Goal: Task Accomplishment & Management: Manage account settings

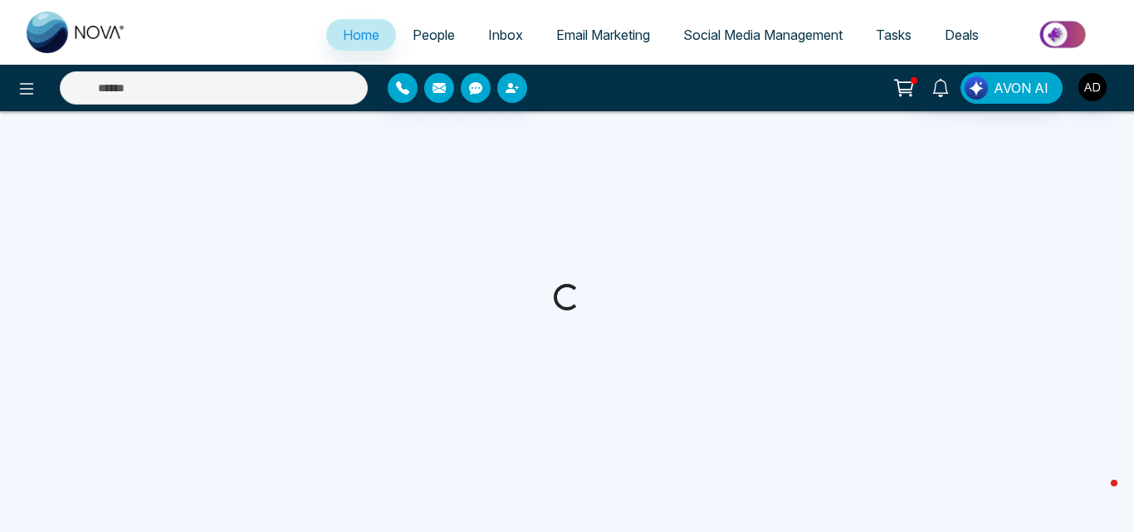
select select "*"
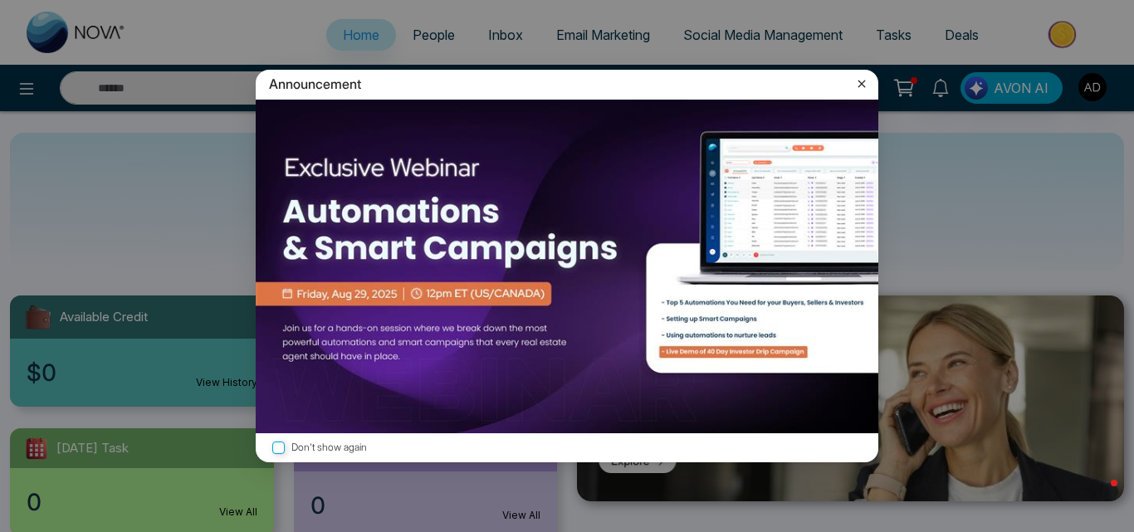
click at [864, 83] on icon at bounding box center [861, 84] width 17 height 17
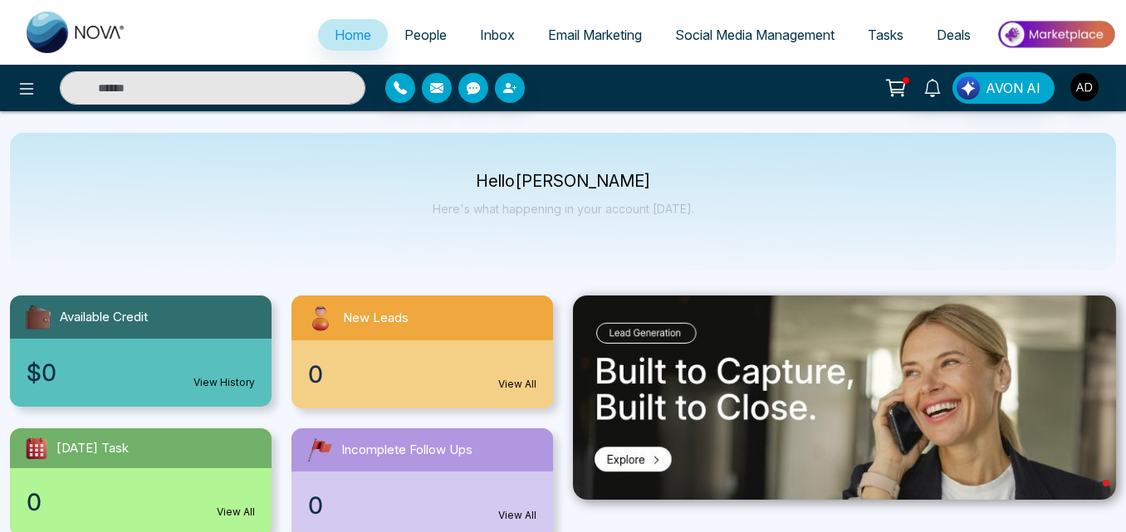
click at [417, 33] on span "People" at bounding box center [425, 35] width 42 height 17
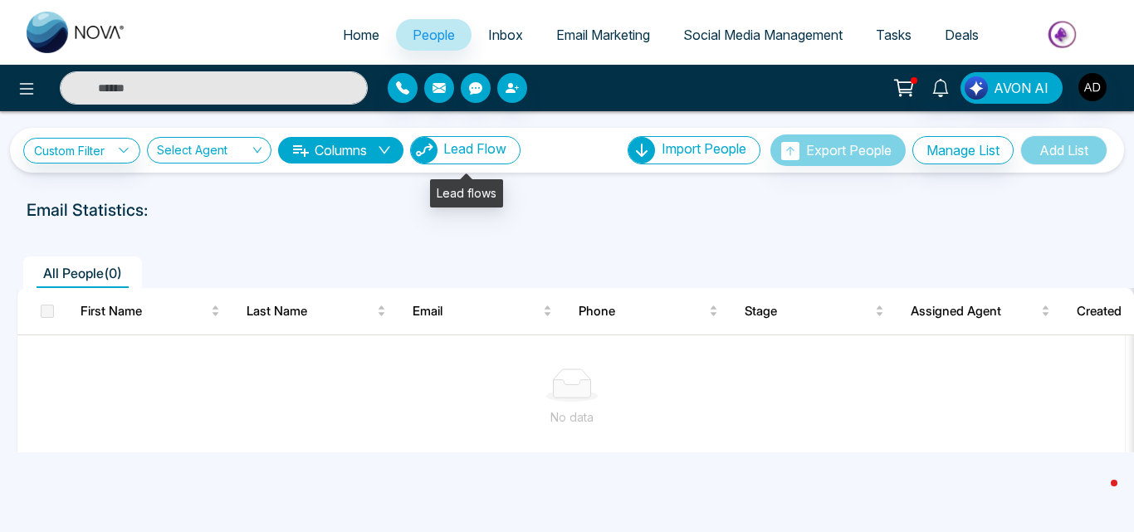
click at [480, 157] on span "Lead Flow" at bounding box center [474, 148] width 63 height 17
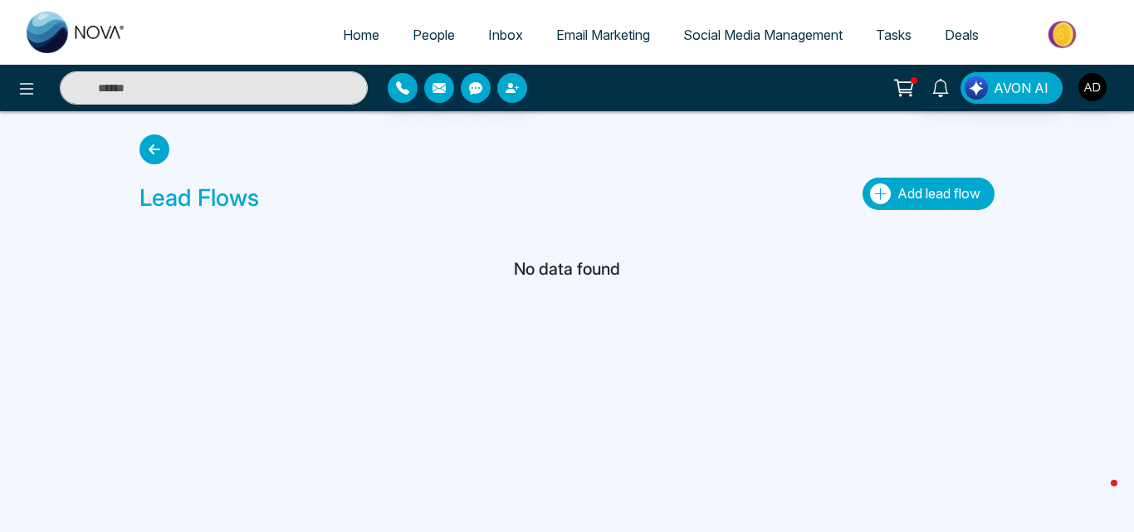
click at [907, 195] on span "Add lead flow" at bounding box center [938, 193] width 83 height 17
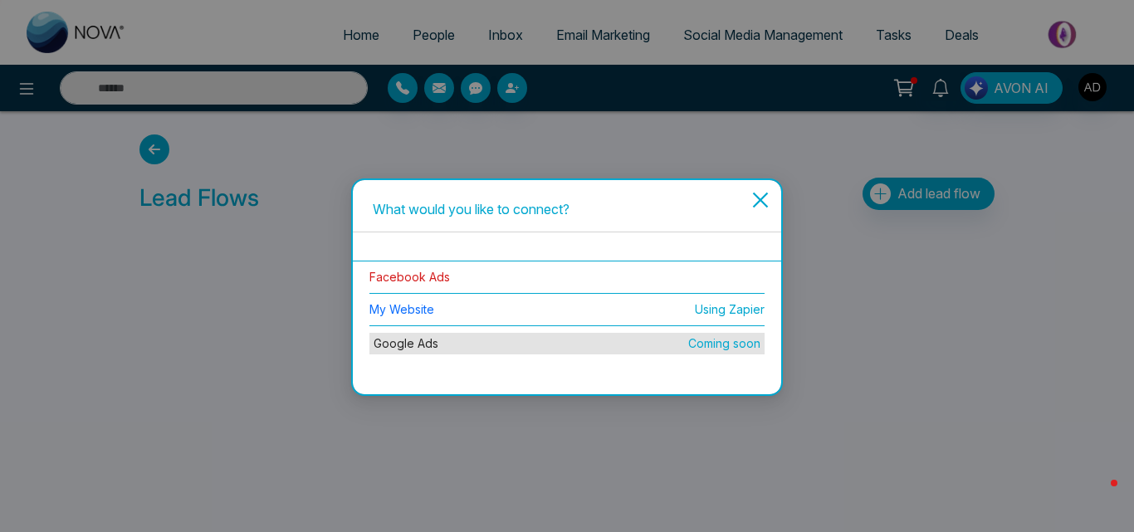
click at [432, 276] on link "Facebook Ads" at bounding box center [409, 277] width 81 height 14
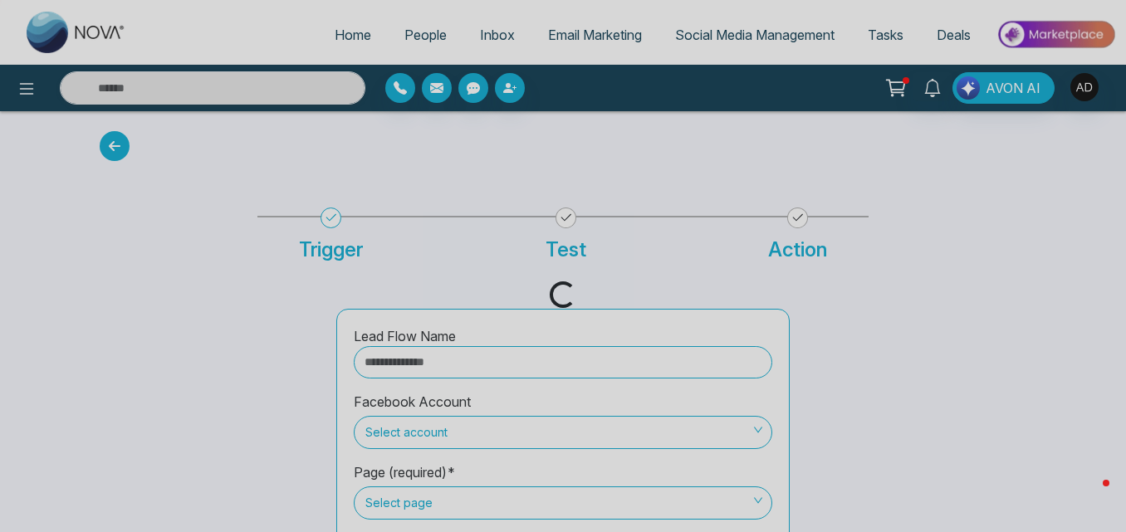
click at [469, 364] on div "Loading..." at bounding box center [563, 266] width 1126 height 532
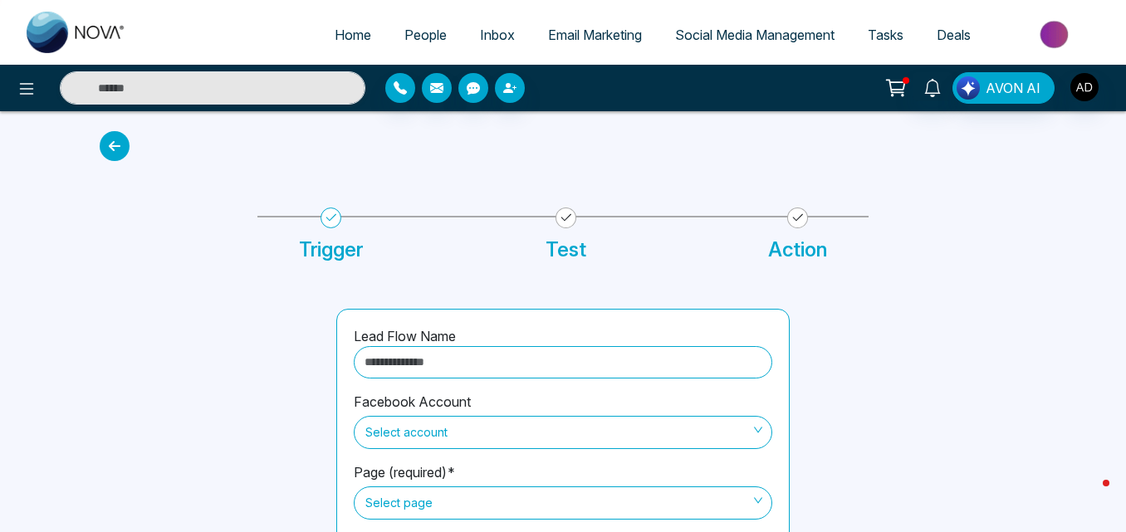
click at [469, 364] on input "text" at bounding box center [563, 362] width 418 height 32
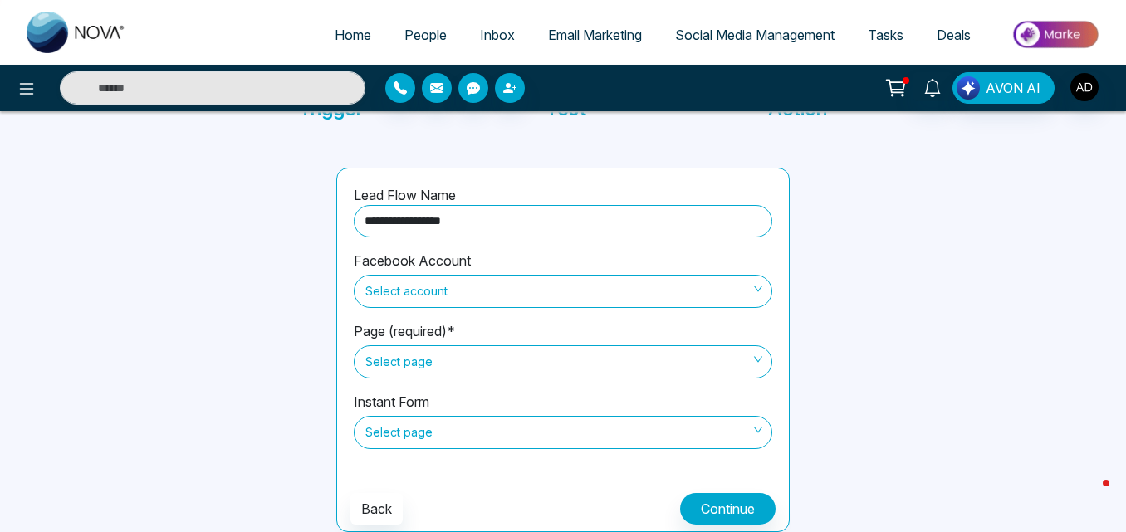
click at [611, 291] on span "Select account" at bounding box center [562, 291] width 395 height 28
type input "**********"
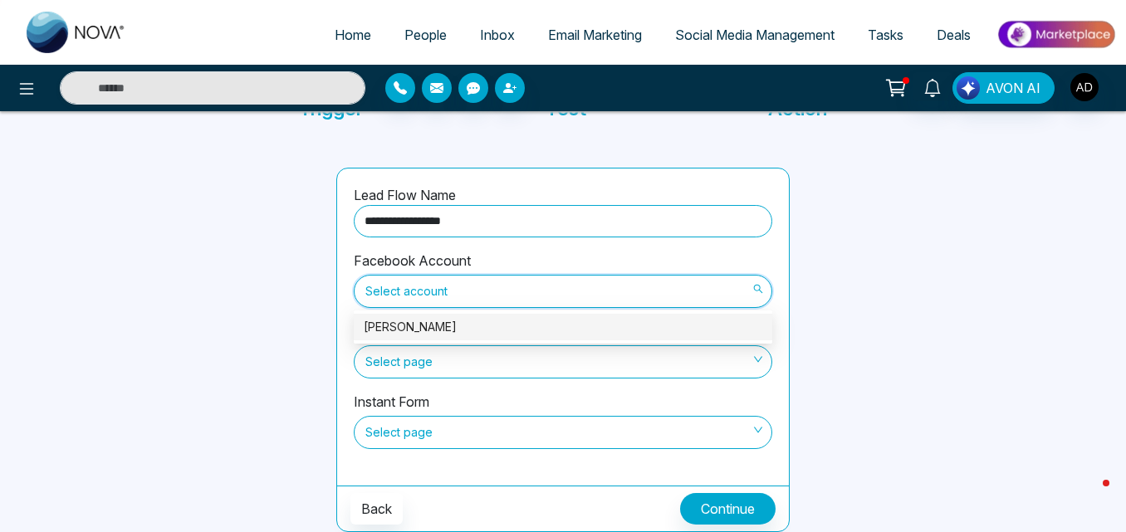
click at [429, 333] on div "[PERSON_NAME]" at bounding box center [563, 327] width 398 height 18
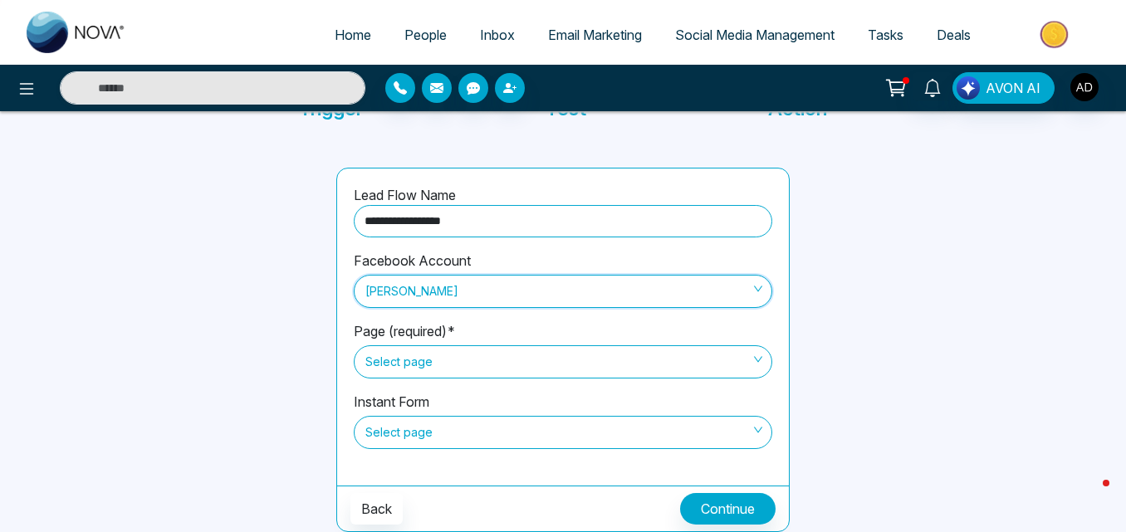
click at [461, 366] on span "Select page" at bounding box center [562, 362] width 395 height 28
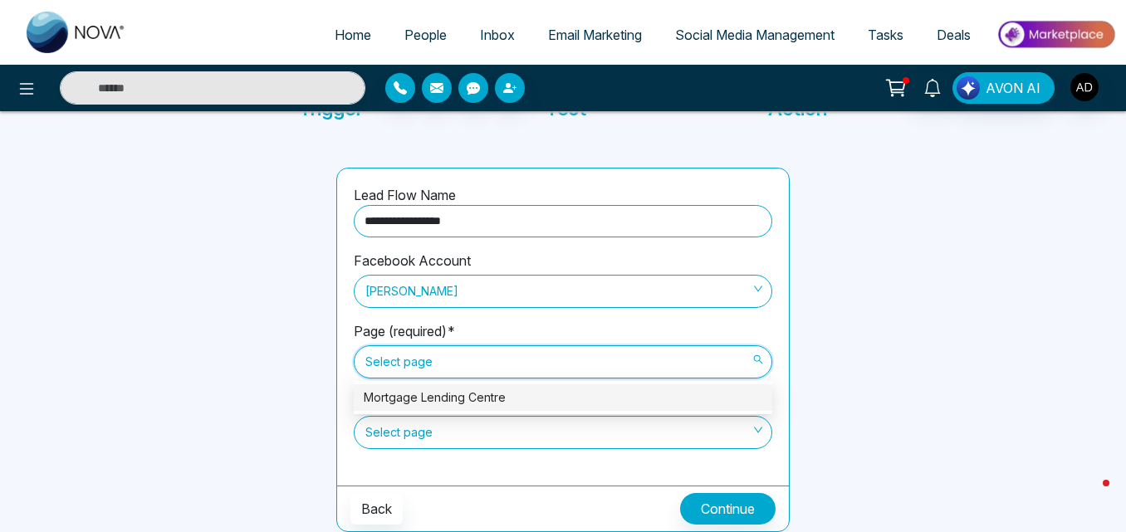
click at [472, 396] on div "Mortgage Lending Centre" at bounding box center [563, 398] width 398 height 18
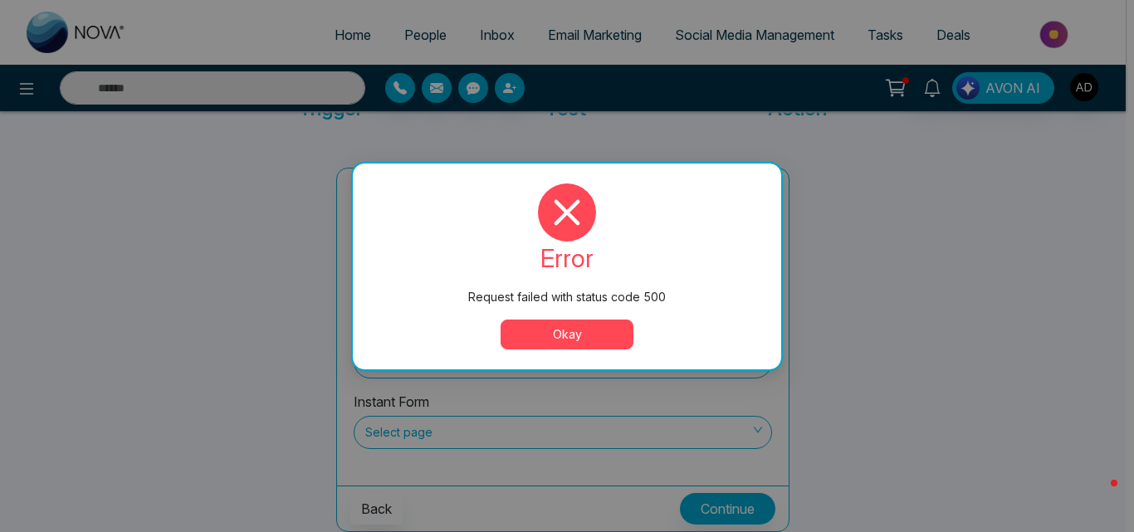
click at [527, 347] on button "Okay" at bounding box center [567, 335] width 133 height 30
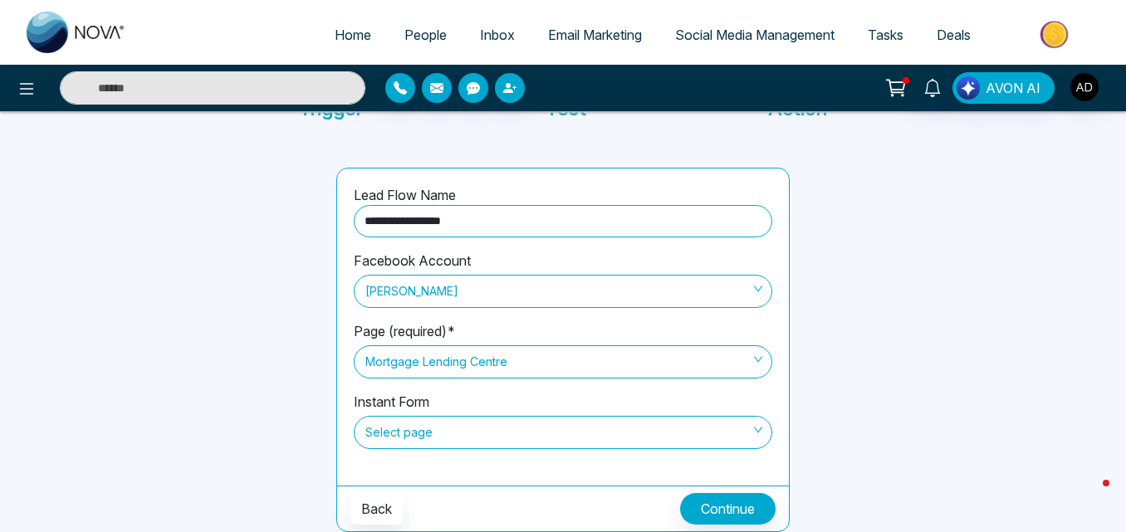
click at [471, 414] on div "Select page" at bounding box center [563, 430] width 418 height 37
click at [460, 435] on span "Select page" at bounding box center [562, 432] width 395 height 28
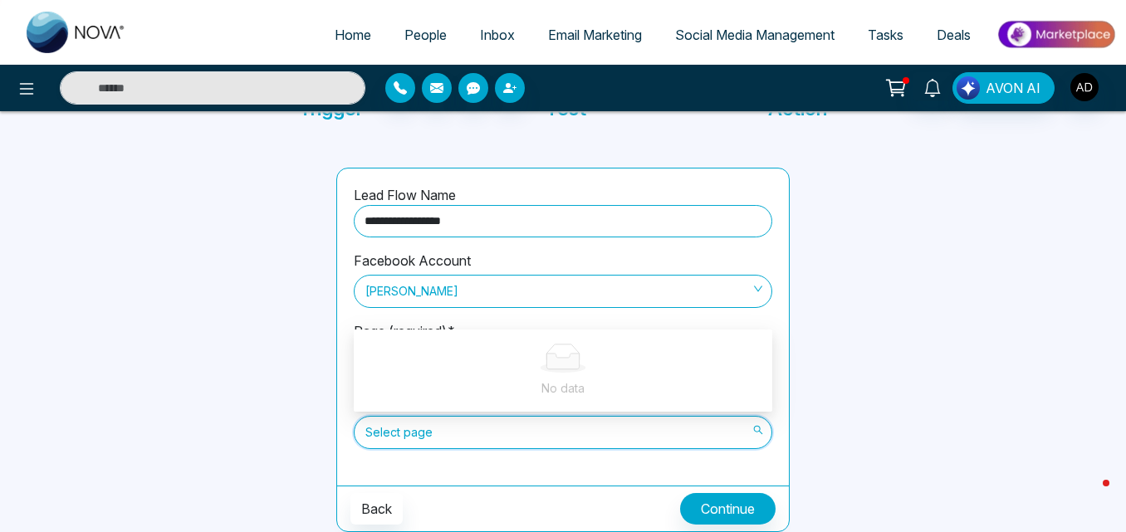
click at [877, 313] on div at bounding box center [917, 350] width 237 height 364
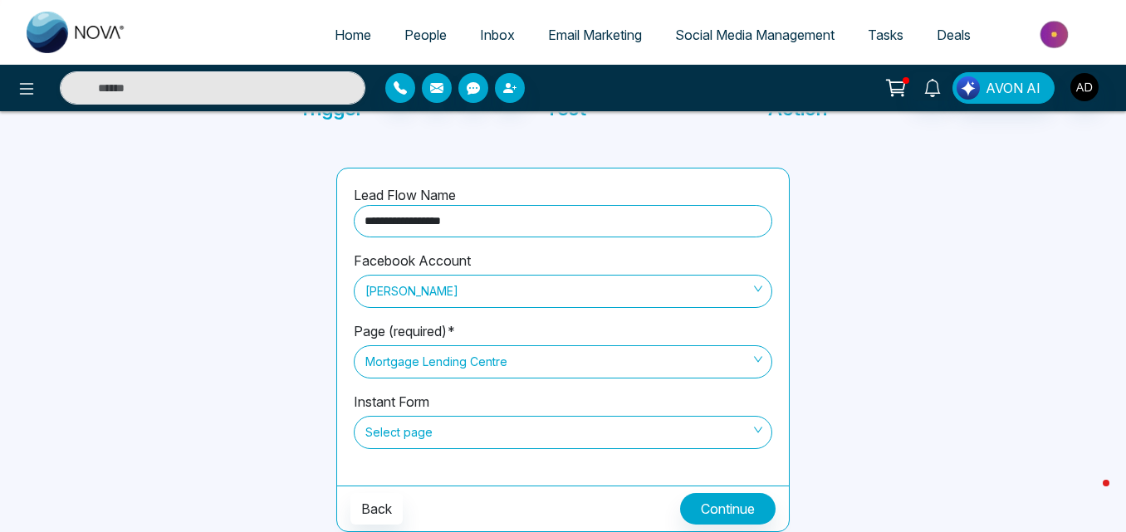
click at [696, 368] on span "Mortgage Lending Centre" at bounding box center [562, 362] width 395 height 28
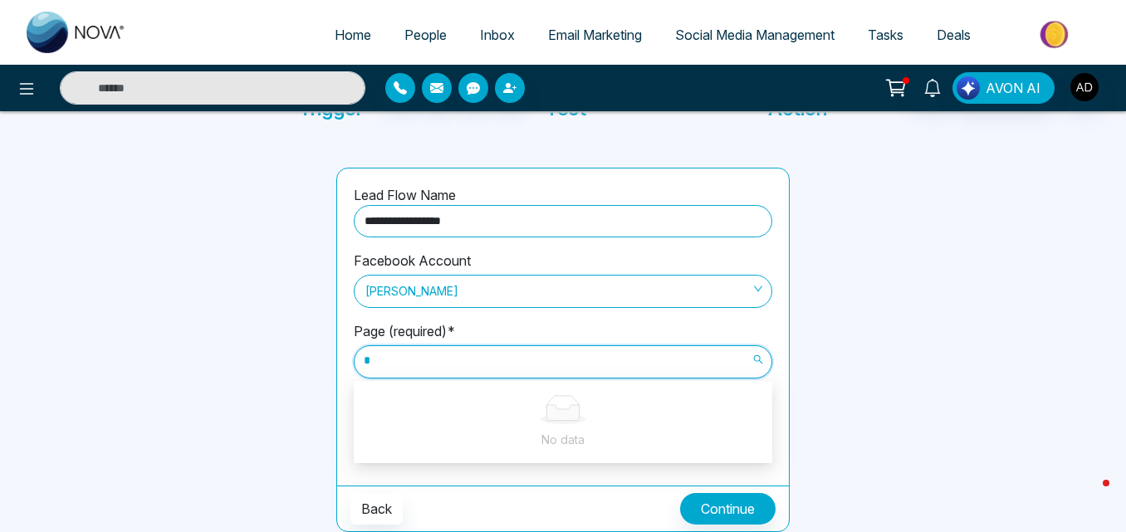
type input "**"
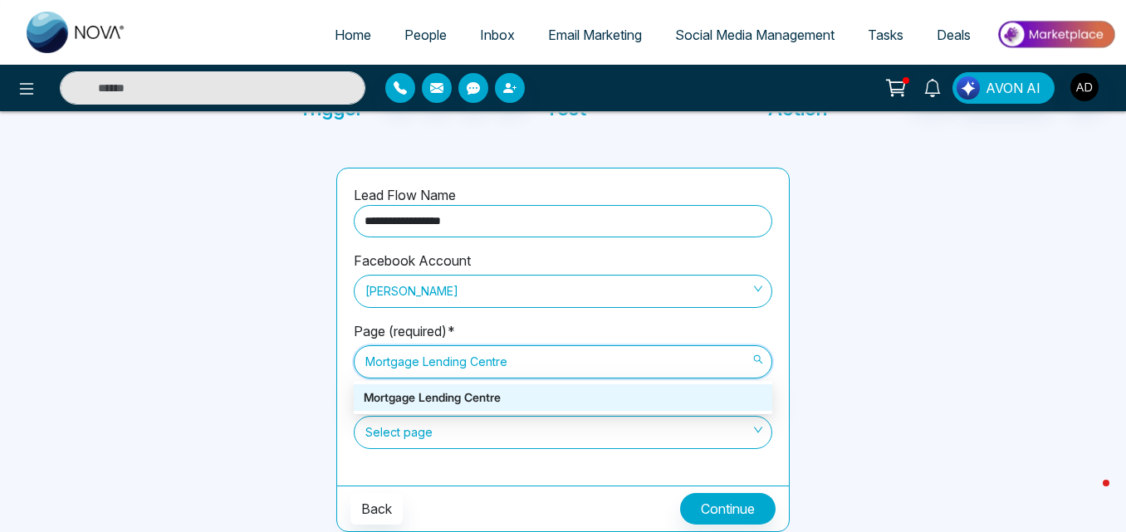
click at [524, 399] on div "Mortgage Lending Centre" at bounding box center [563, 398] width 398 height 18
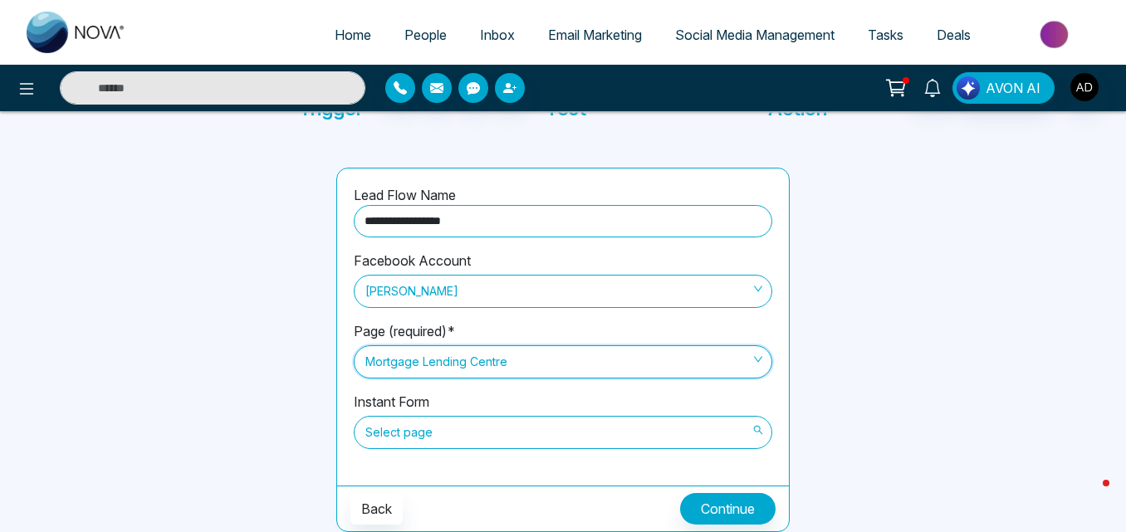
click at [439, 430] on span "Select page" at bounding box center [562, 432] width 395 height 28
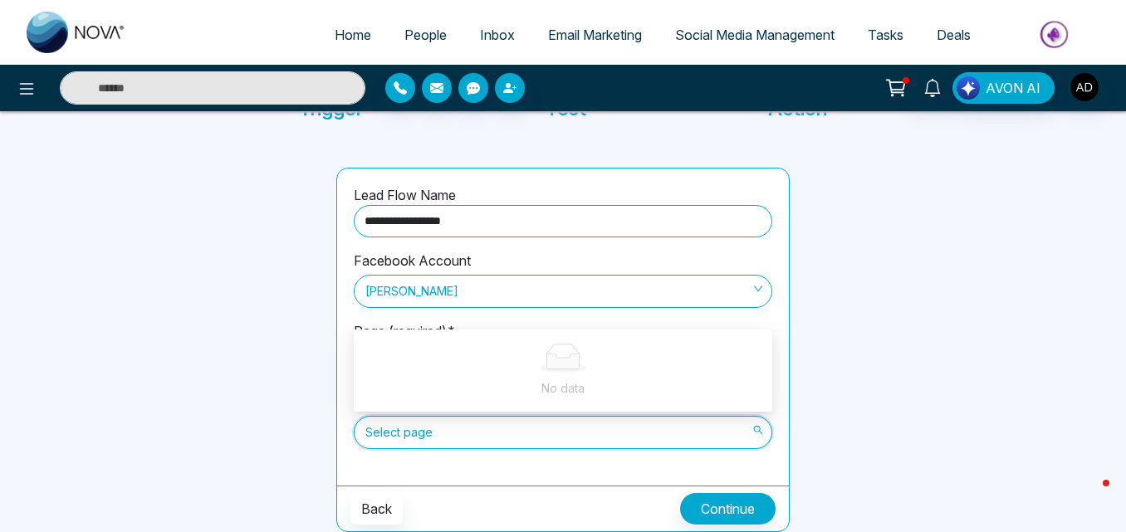
click at [850, 380] on div at bounding box center [917, 350] width 237 height 364
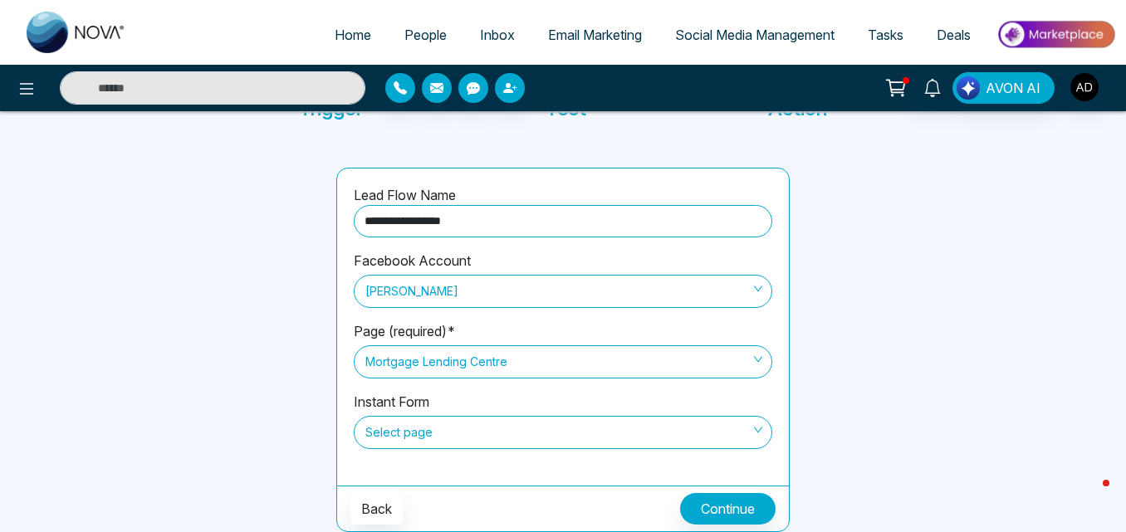
click at [484, 290] on span "[PERSON_NAME]" at bounding box center [562, 291] width 395 height 28
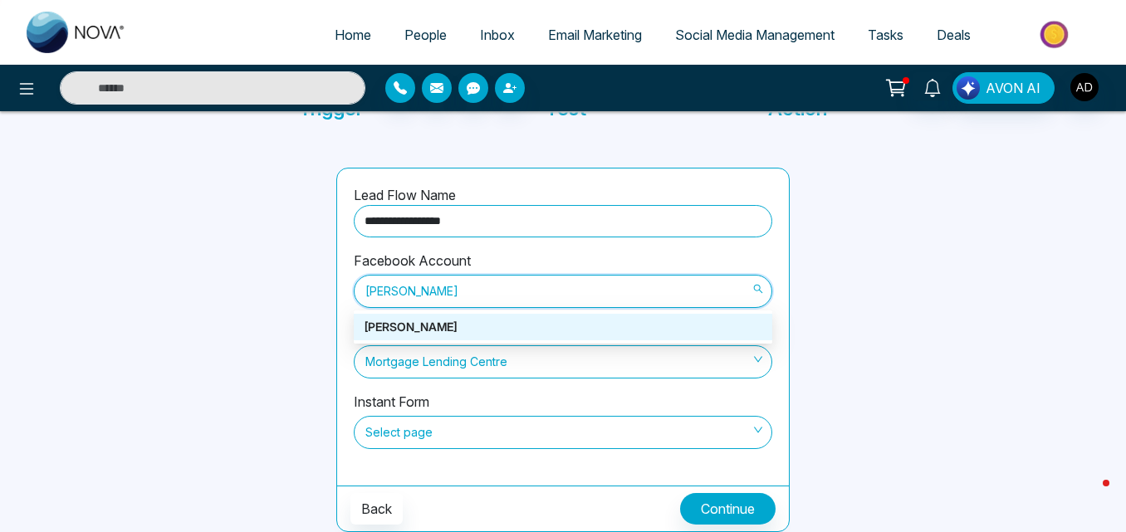
click at [438, 325] on div "[PERSON_NAME]" at bounding box center [563, 327] width 398 height 18
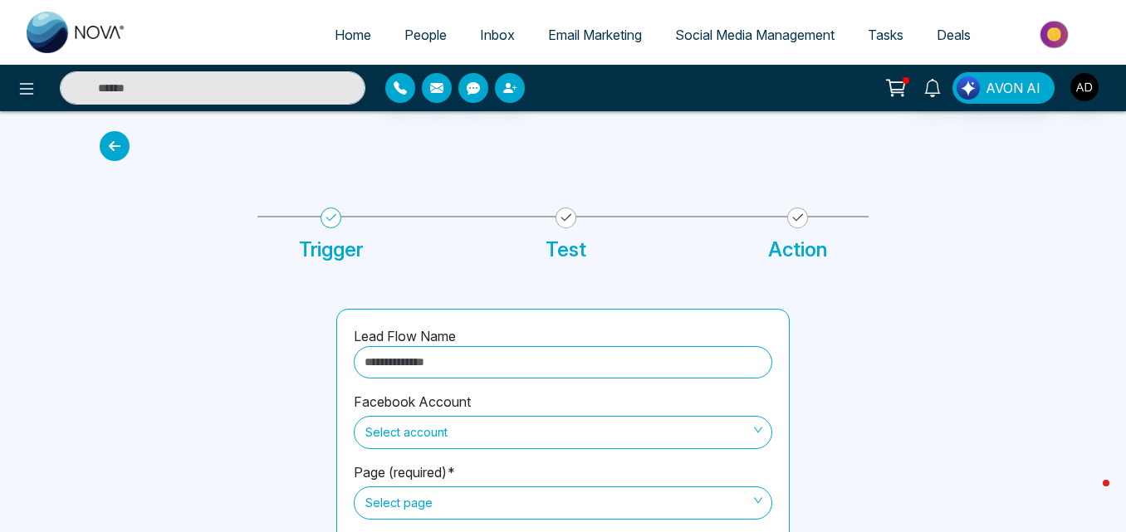
scroll to position [141, 0]
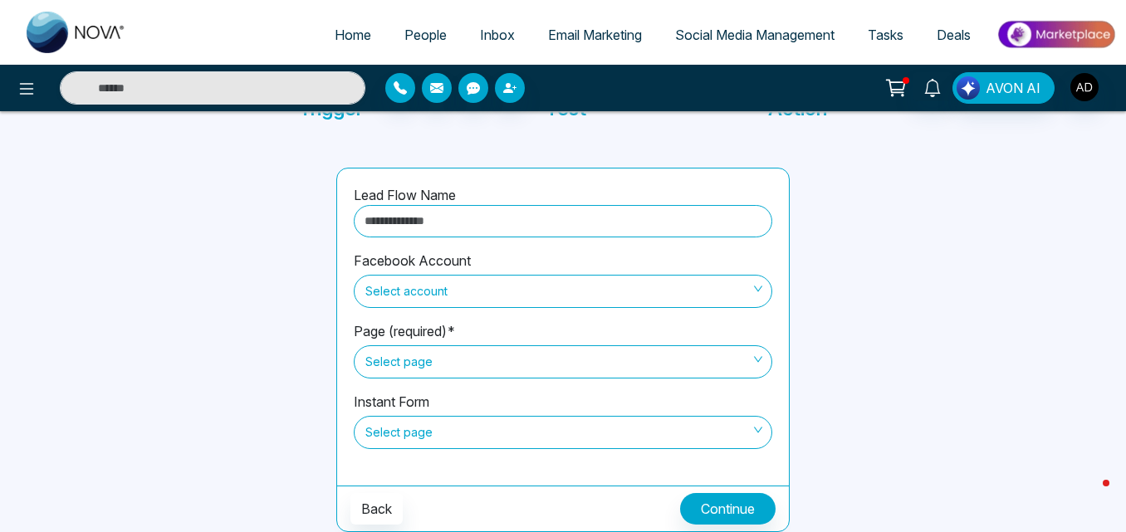
click at [587, 233] on input "text" at bounding box center [563, 221] width 418 height 32
click at [611, 278] on span "Select account" at bounding box center [562, 291] width 395 height 28
type input "**********"
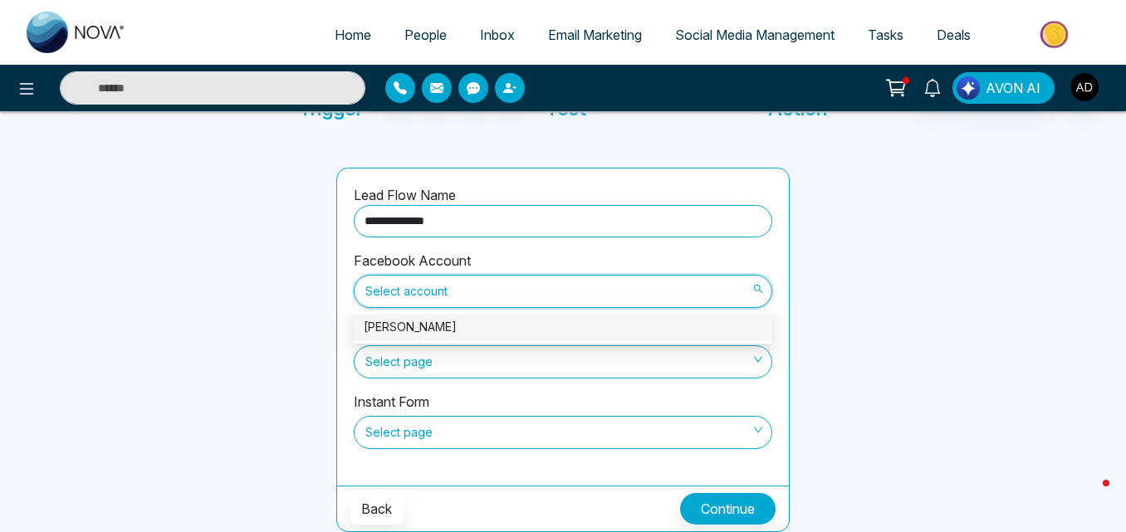
click at [495, 330] on div "[PERSON_NAME]" at bounding box center [563, 327] width 398 height 18
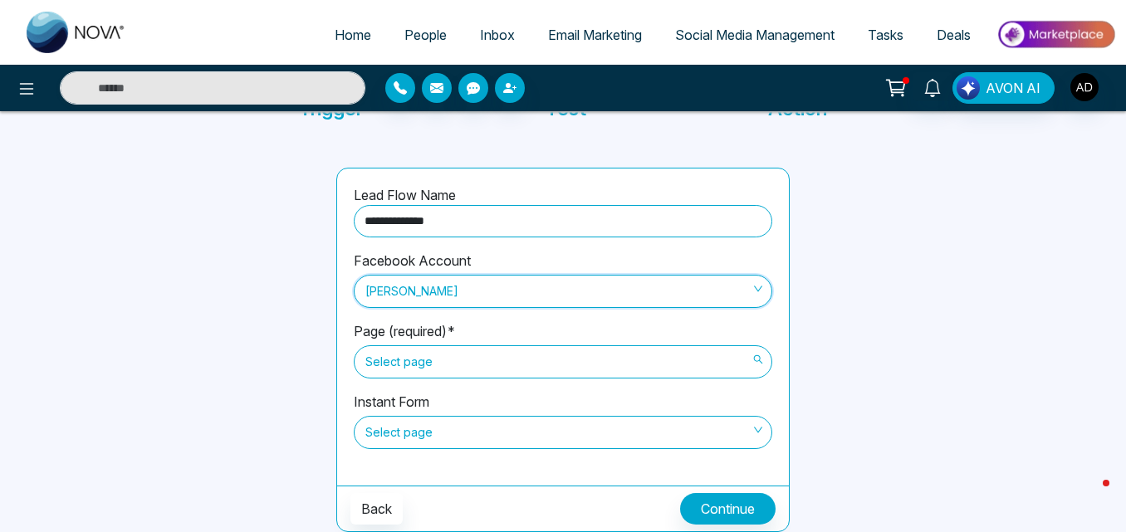
click at [505, 348] on span "Select page" at bounding box center [562, 362] width 395 height 28
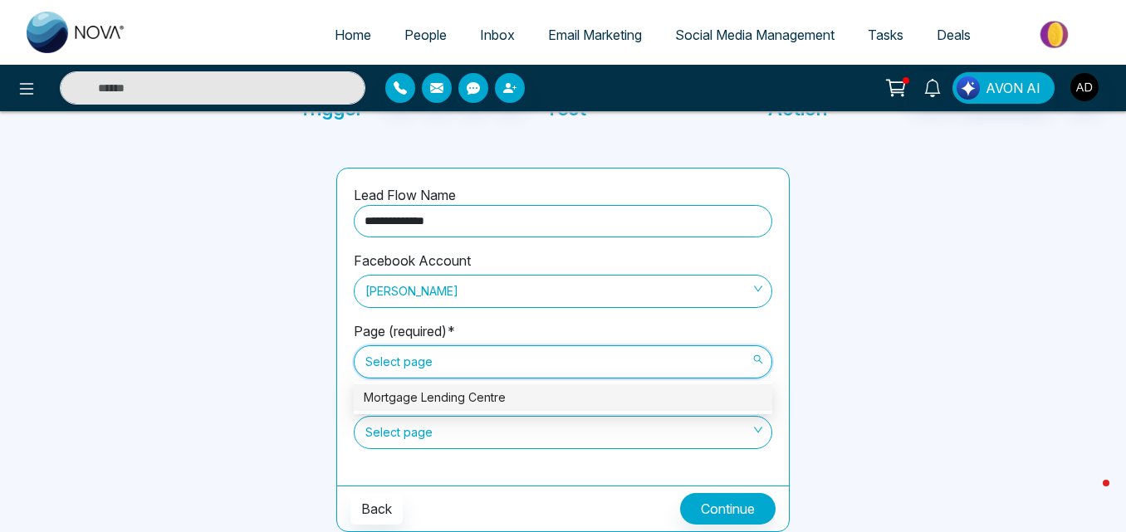
click at [491, 387] on div "Mortgage Lending Centre" at bounding box center [563, 397] width 418 height 27
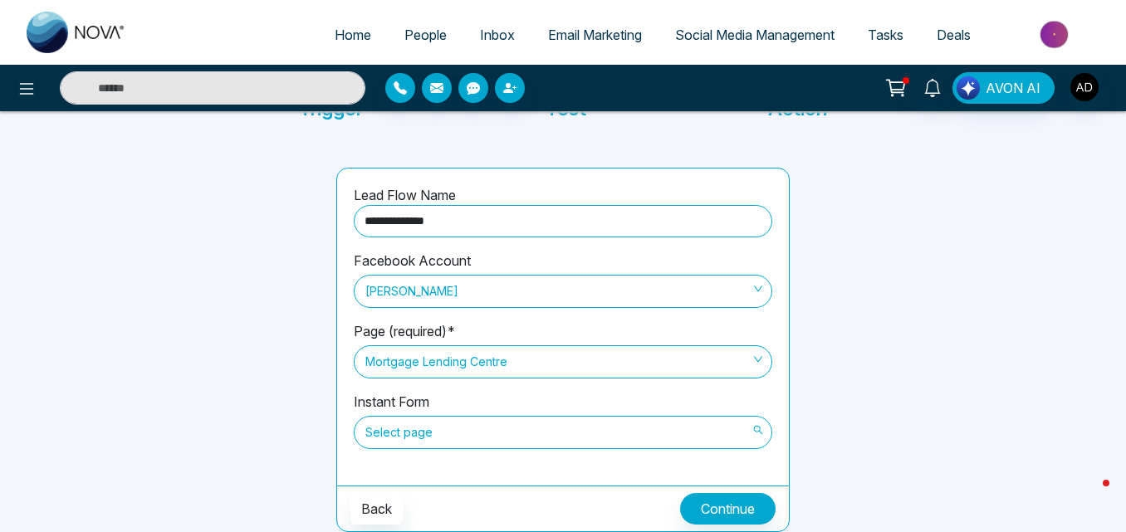
click at [605, 423] on span "Select page" at bounding box center [562, 432] width 395 height 28
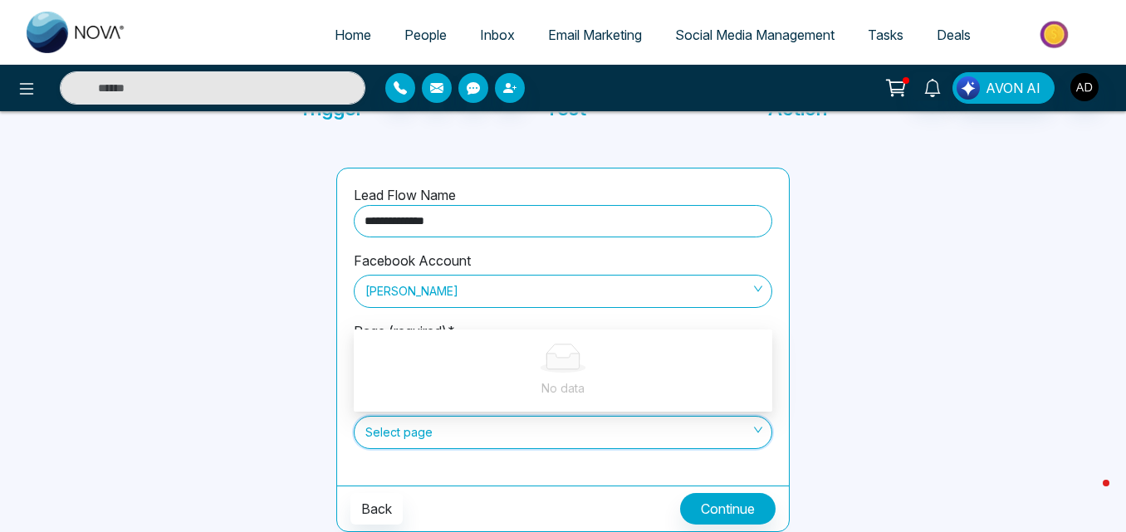
click at [869, 345] on div at bounding box center [917, 350] width 237 height 364
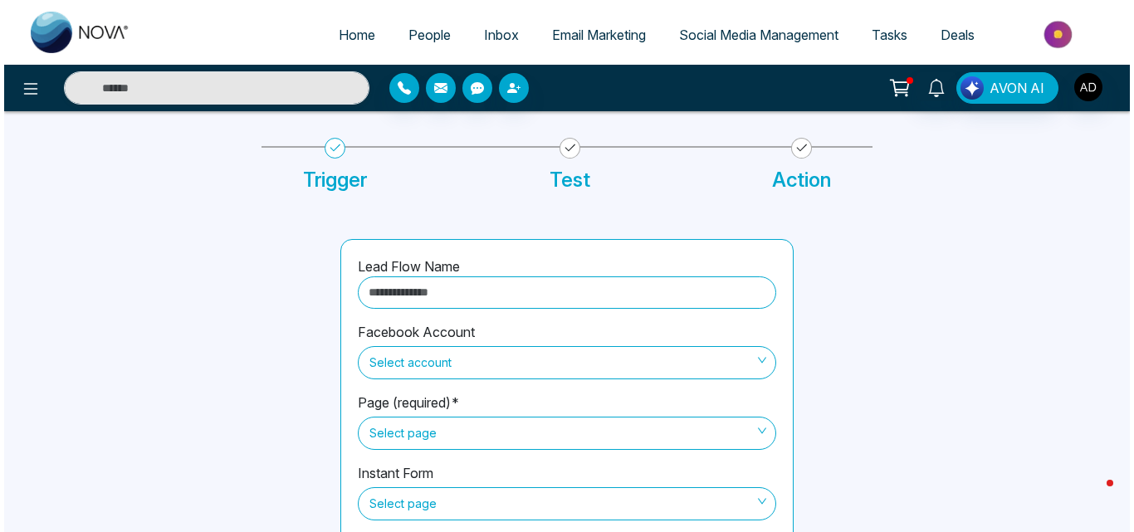
scroll to position [141, 0]
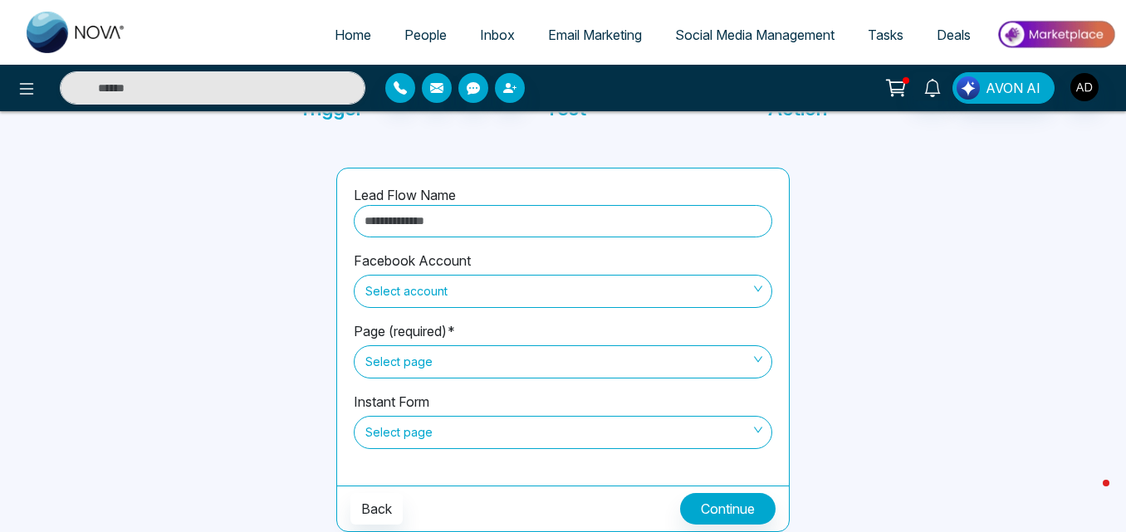
click at [653, 288] on span "Select account" at bounding box center [562, 291] width 395 height 28
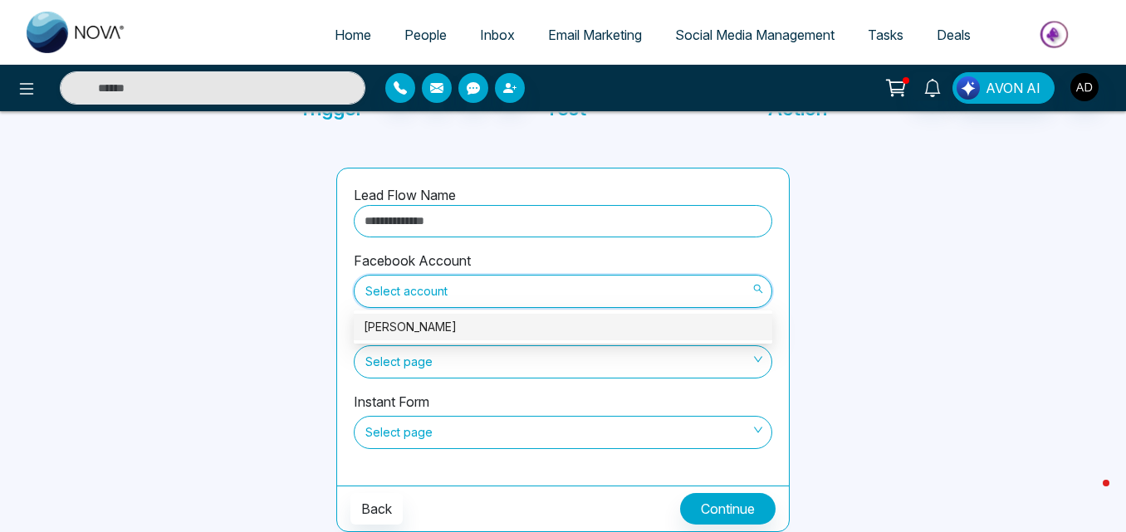
click at [561, 322] on div "[PERSON_NAME]" at bounding box center [563, 327] width 398 height 18
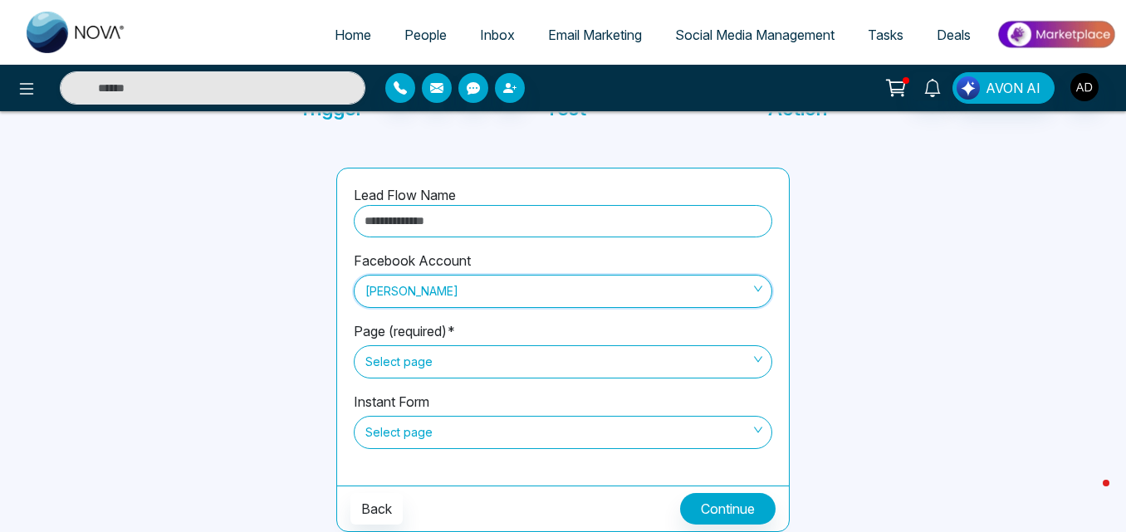
click at [666, 352] on span "Select page" at bounding box center [562, 362] width 395 height 28
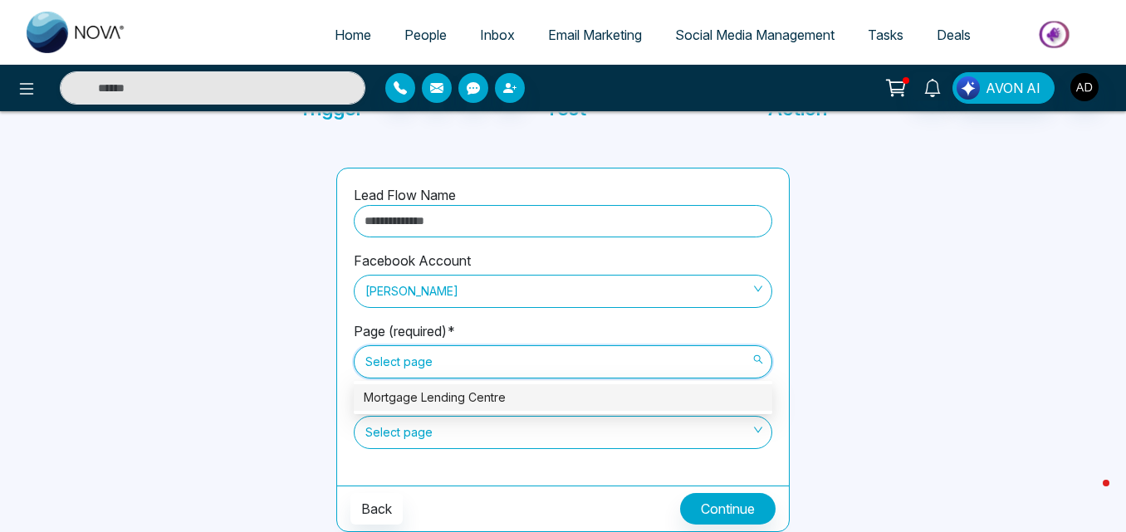
click at [598, 393] on div "Mortgage Lending Centre" at bounding box center [563, 398] width 398 height 18
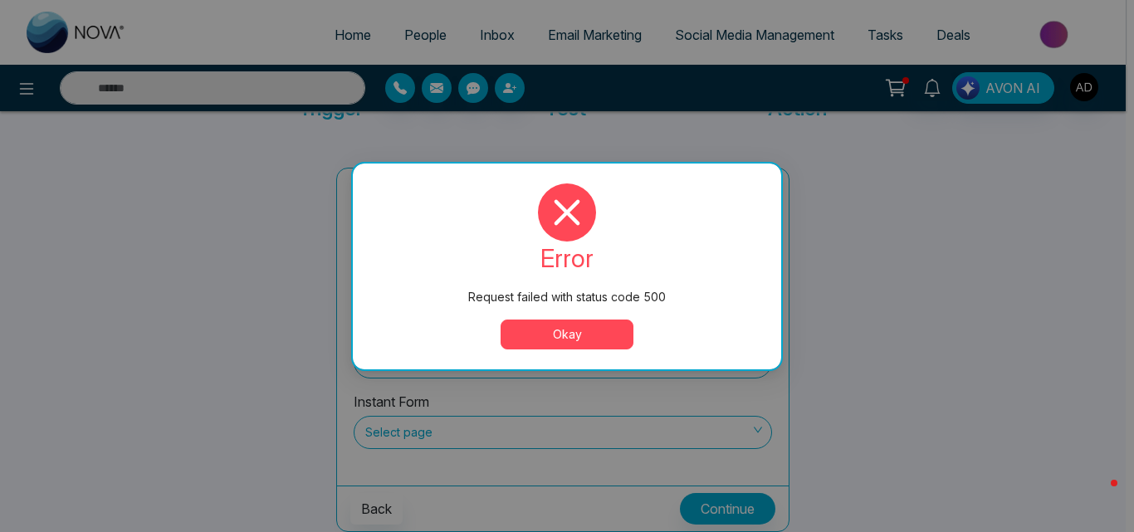
click at [575, 331] on button "Okay" at bounding box center [567, 335] width 133 height 30
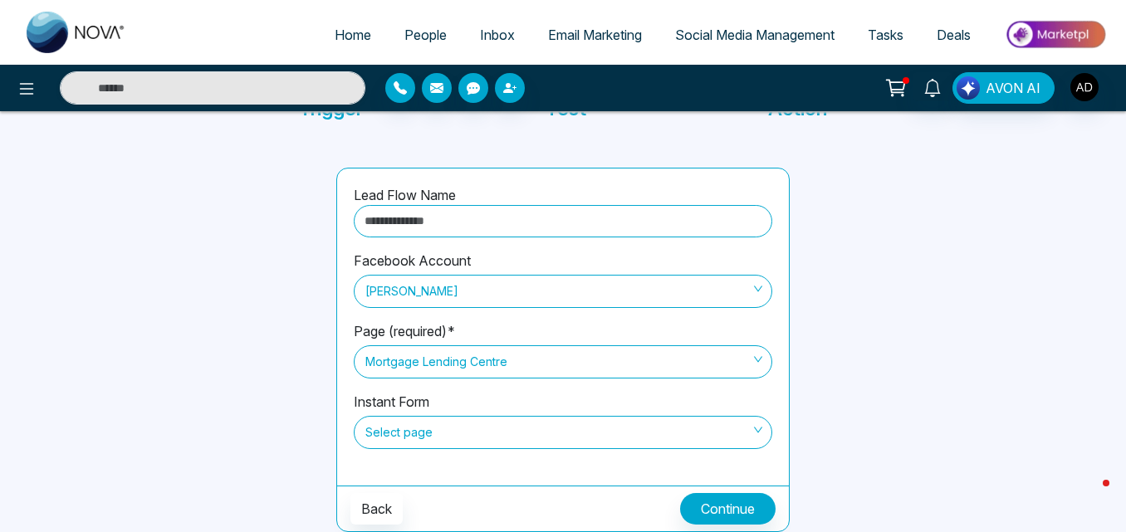
click at [759, 259] on div "Facebook Account Amrit Dhunna" at bounding box center [563, 286] width 418 height 71
click at [254, 241] on div at bounding box center [208, 350] width 237 height 364
click at [1090, 100] on button "button" at bounding box center [1084, 87] width 30 height 30
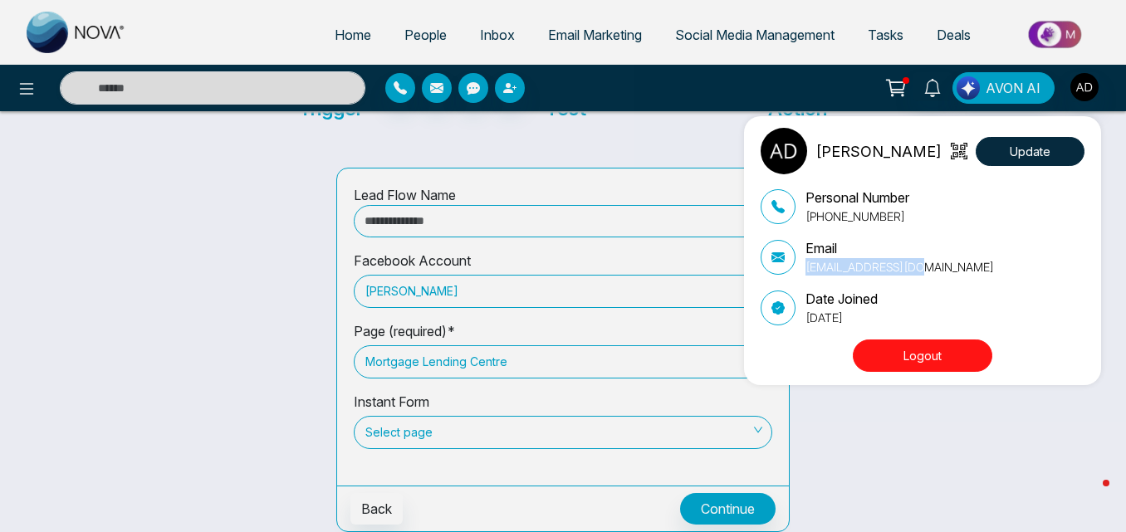
drag, startPoint x: 927, startPoint y: 272, endPoint x: 803, endPoint y: 266, distance: 123.8
click at [803, 266] on div "Email info@mtglending.ca" at bounding box center [922, 256] width 324 height 37
copy p "info@mtglending.ca"
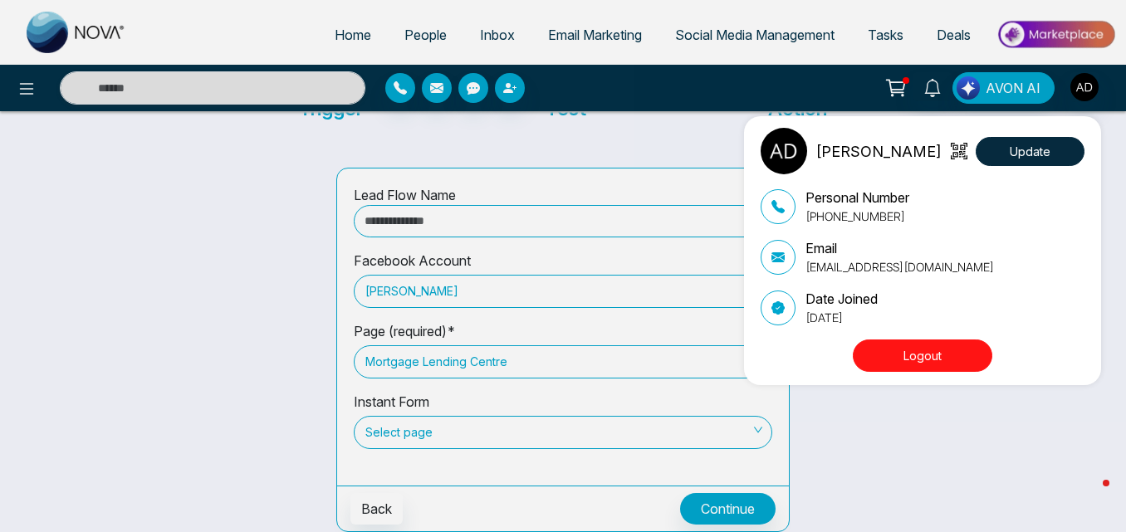
click at [33, 87] on div "Amrit Dhunna Update Personal Number +16479717924 Email info@mtglending.ca Date …" at bounding box center [563, 266] width 1126 height 532
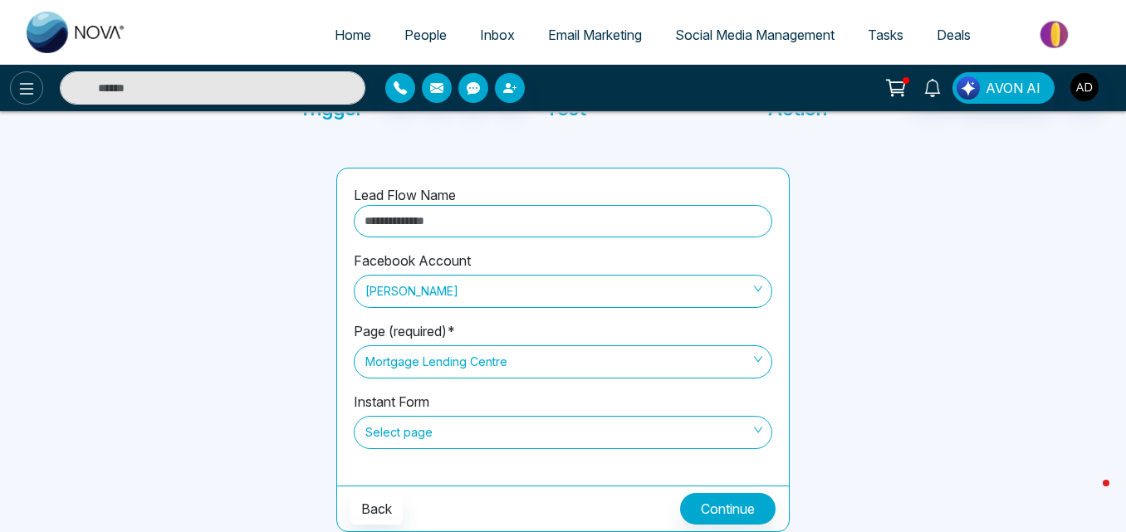
click at [29, 90] on icon at bounding box center [27, 89] width 20 height 20
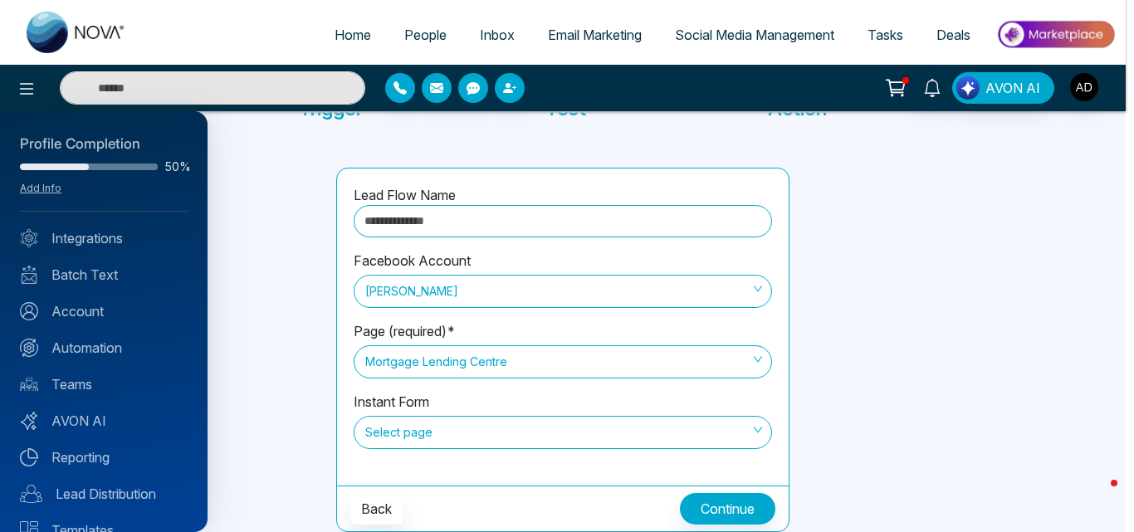
scroll to position [0, 0]
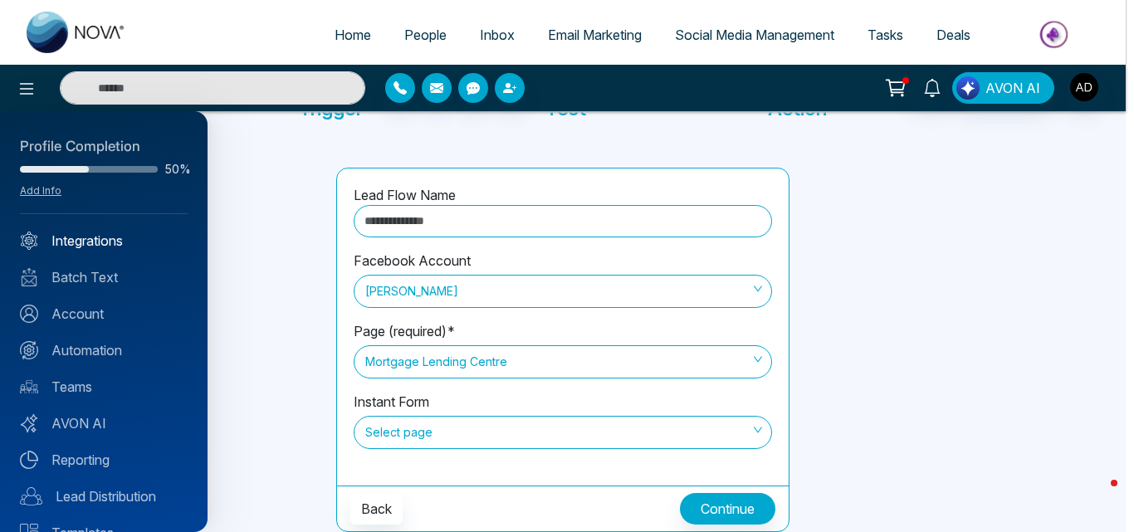
click at [86, 237] on link "Integrations" at bounding box center [104, 241] width 168 height 20
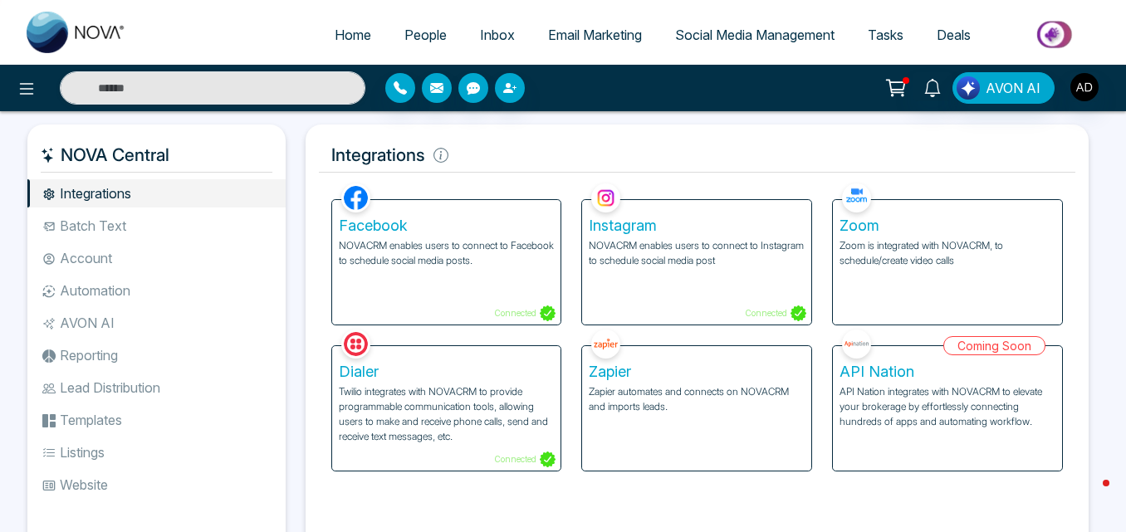
click at [445, 238] on p "NOVACRM enables users to connect to Facebook to schedule social media posts." at bounding box center [447, 253] width 216 height 30
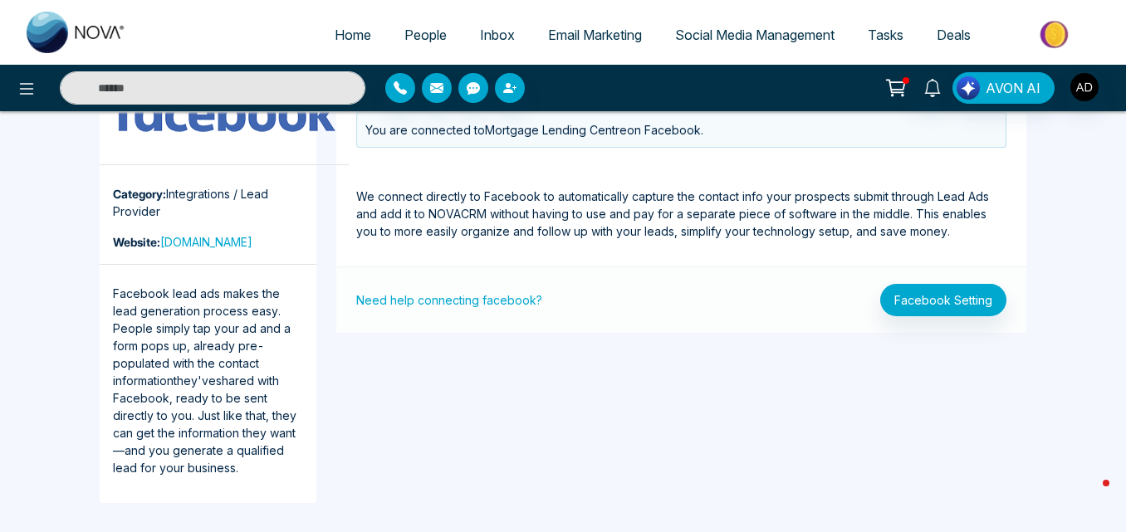
scroll to position [100, 0]
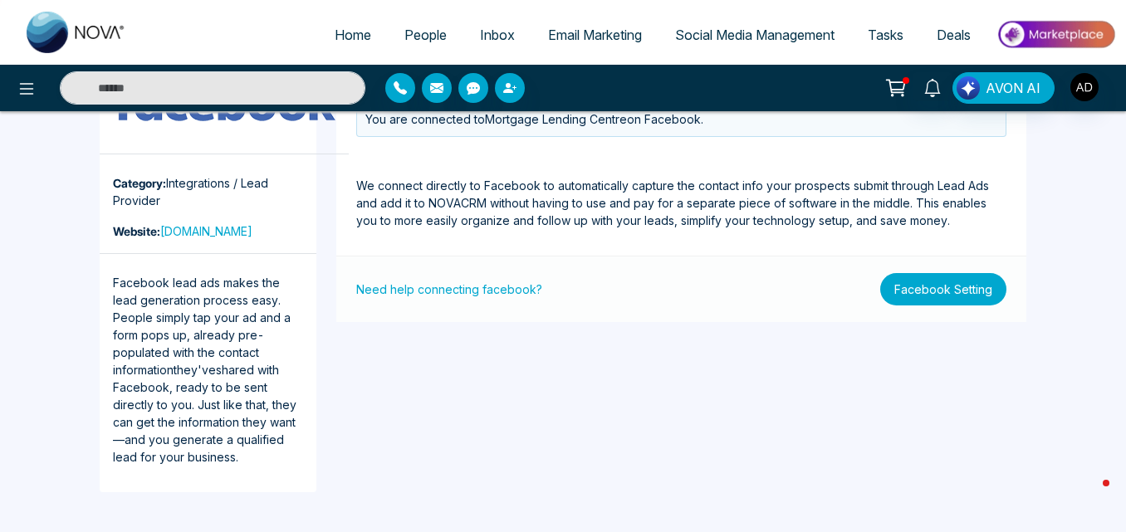
click at [922, 289] on button "Facebook Setting" at bounding box center [943, 289] width 126 height 32
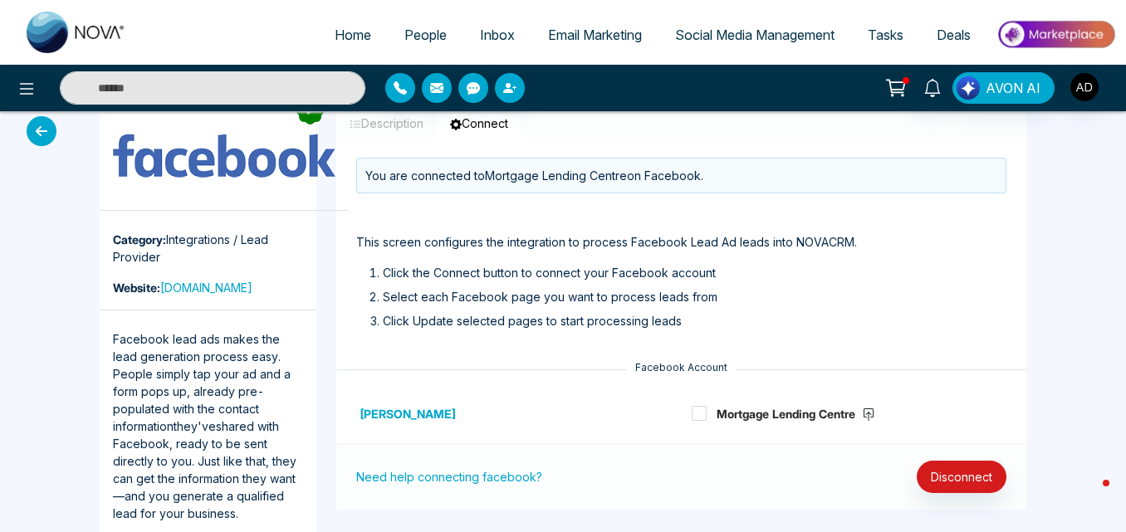
scroll to position [39, 0]
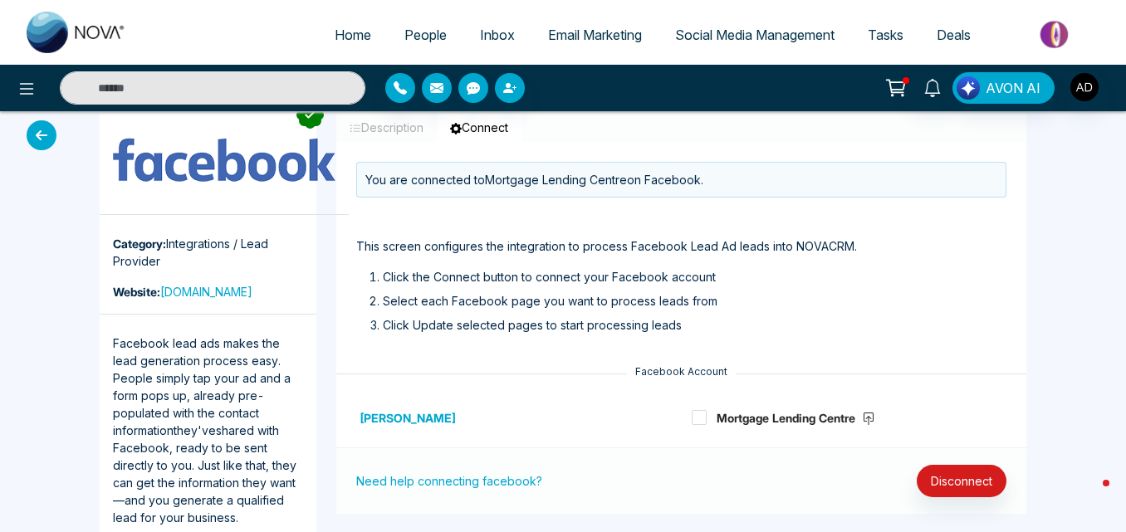
click at [750, 41] on span "Social Media Management" at bounding box center [754, 35] width 159 height 17
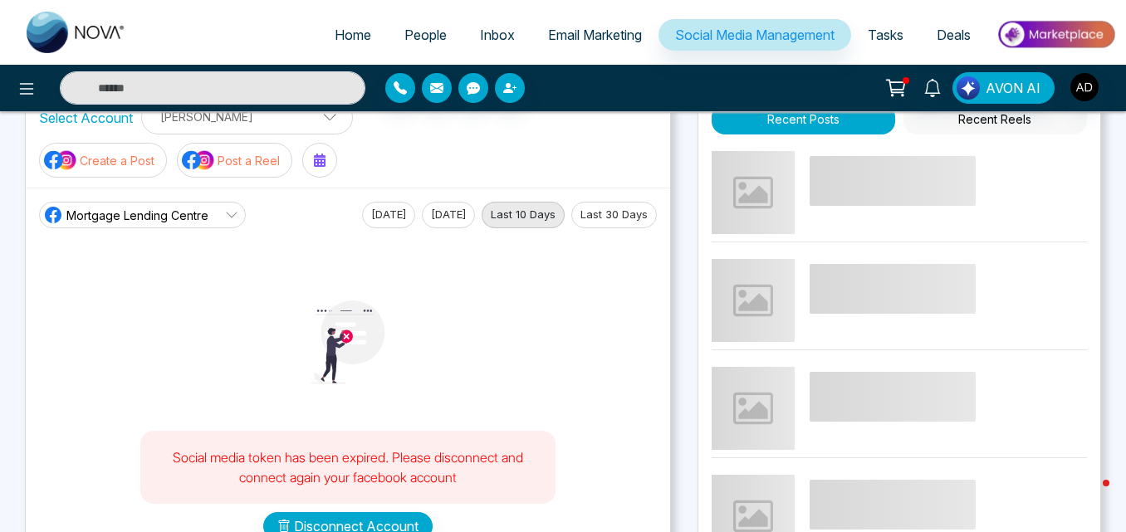
scroll to position [13, 0]
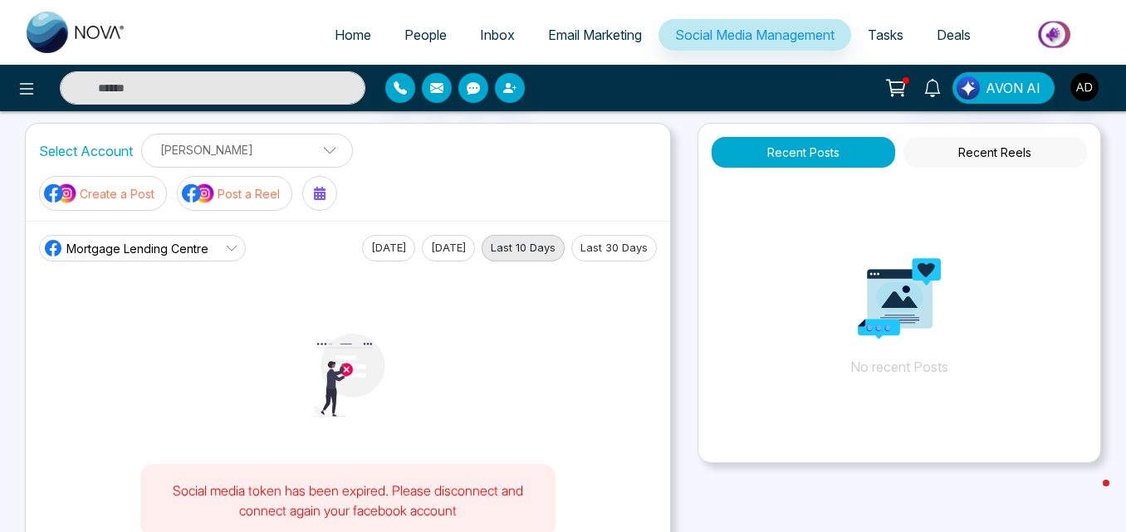
click at [118, 315] on div "Social media token has been expired. Please disconnect and connect again your f…" at bounding box center [348, 418] width 618 height 312
click at [154, 375] on div "Social media token has been expired. Please disconnect and connect again your f…" at bounding box center [348, 418] width 618 height 312
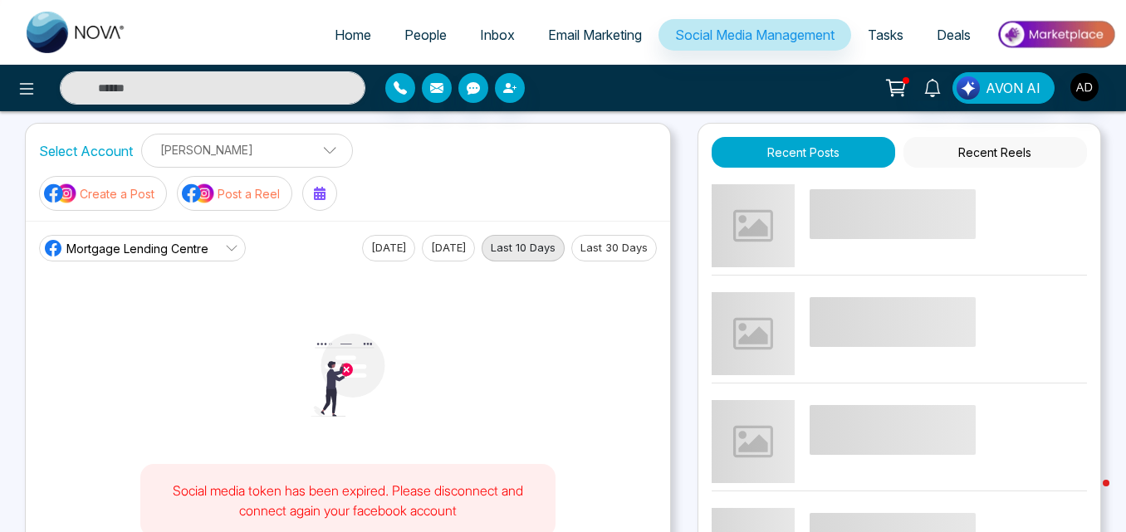
click at [351, 42] on span "Home" at bounding box center [353, 35] width 37 height 17
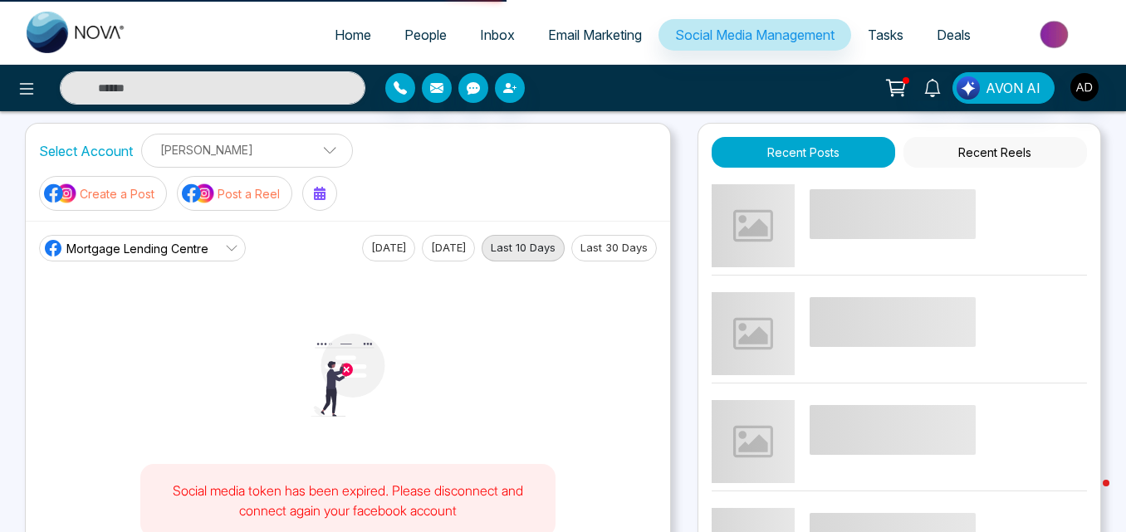
select select "*"
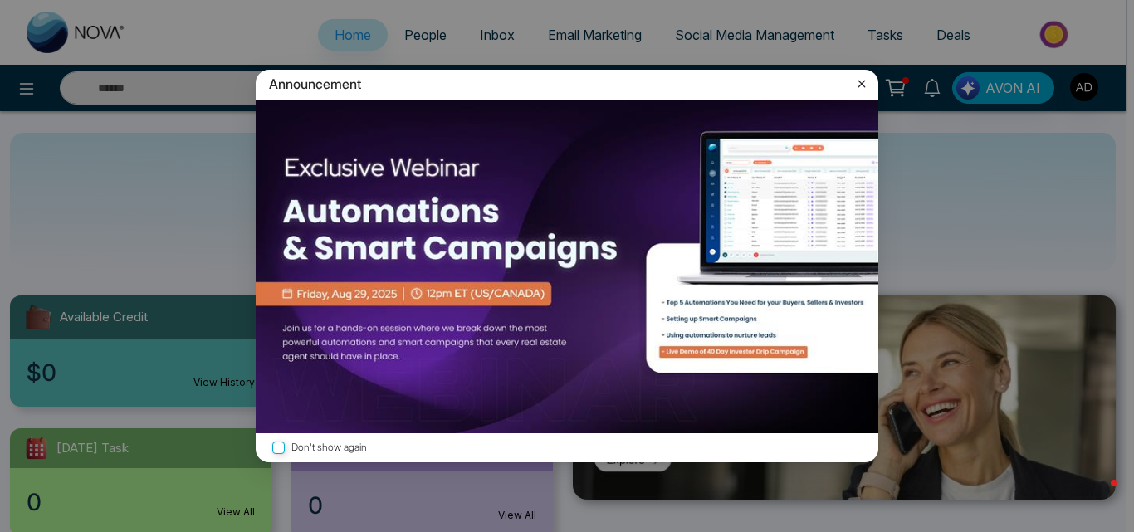
click at [857, 89] on icon at bounding box center [861, 84] width 17 height 17
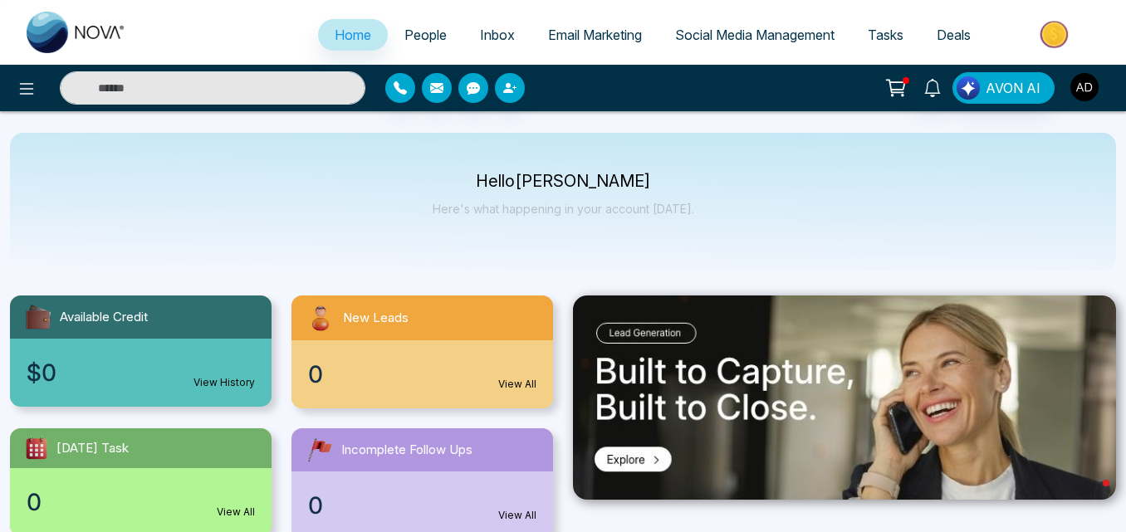
click at [1083, 89] on img "button" at bounding box center [1084, 87] width 28 height 28
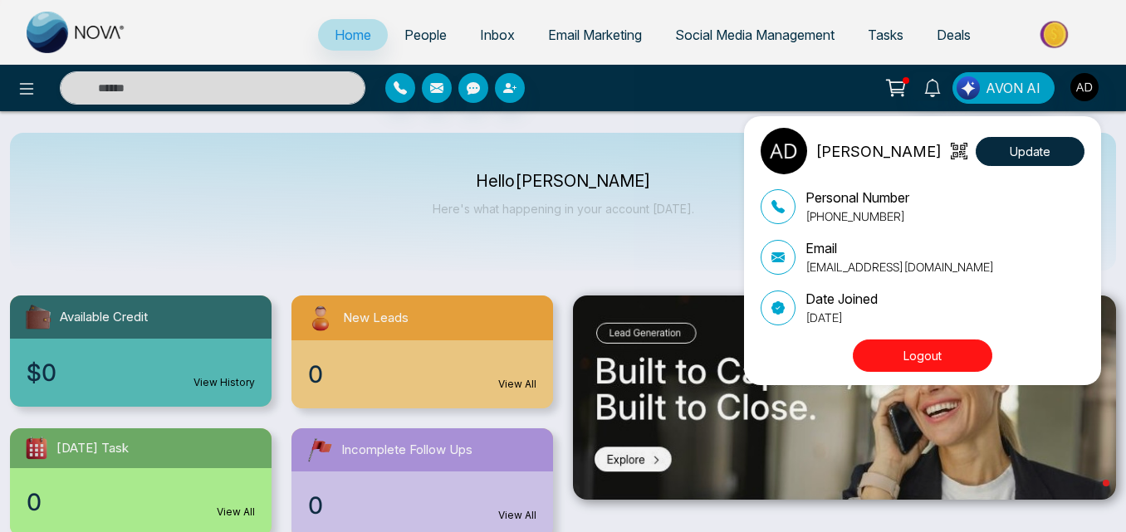
click at [961, 358] on button "Logout" at bounding box center [922, 356] width 139 height 32
